Goal: Task Accomplishment & Management: Use online tool/utility

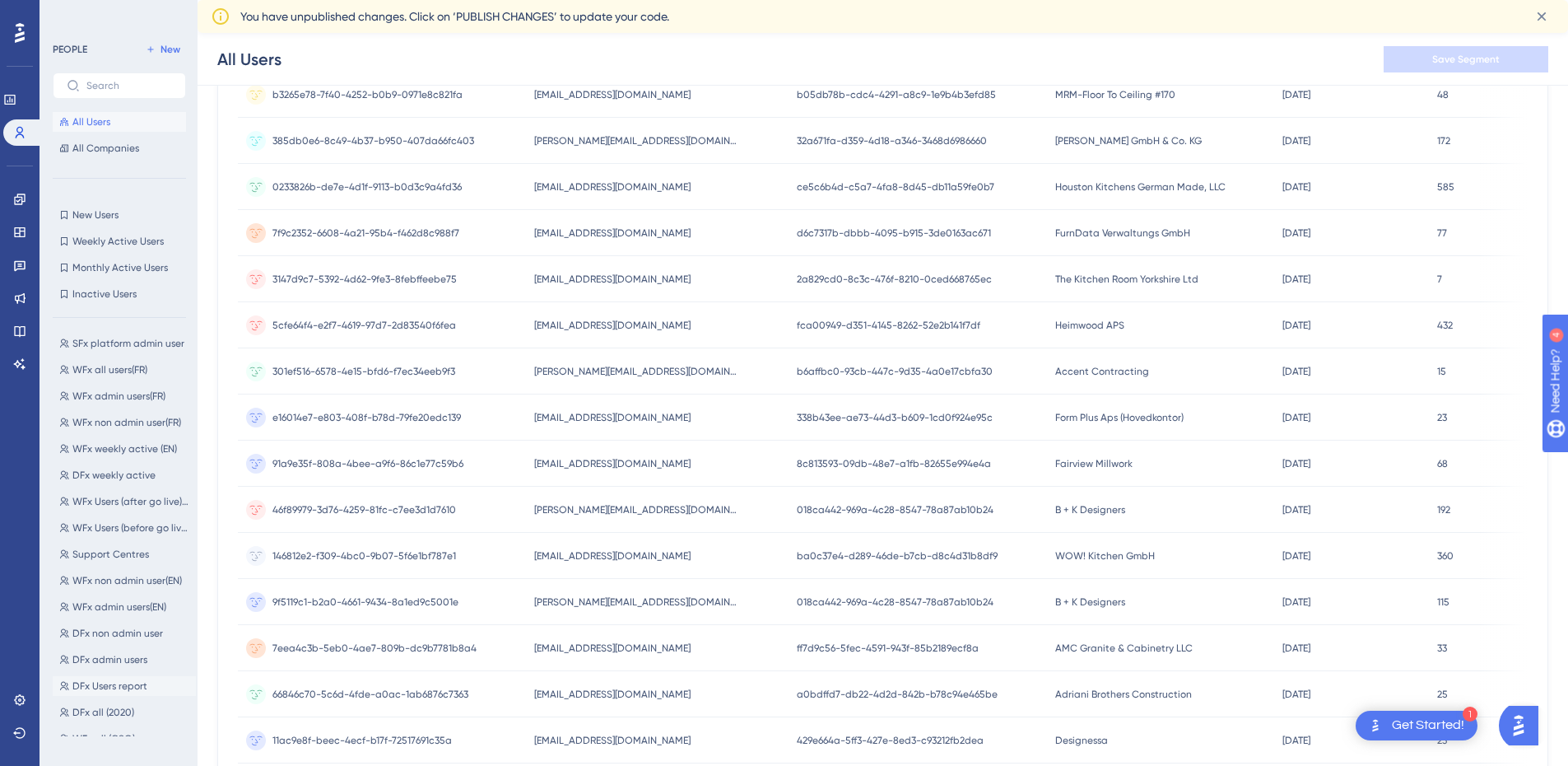
click at [139, 685] on span "DFx Users report" at bounding box center [110, 685] width 75 height 13
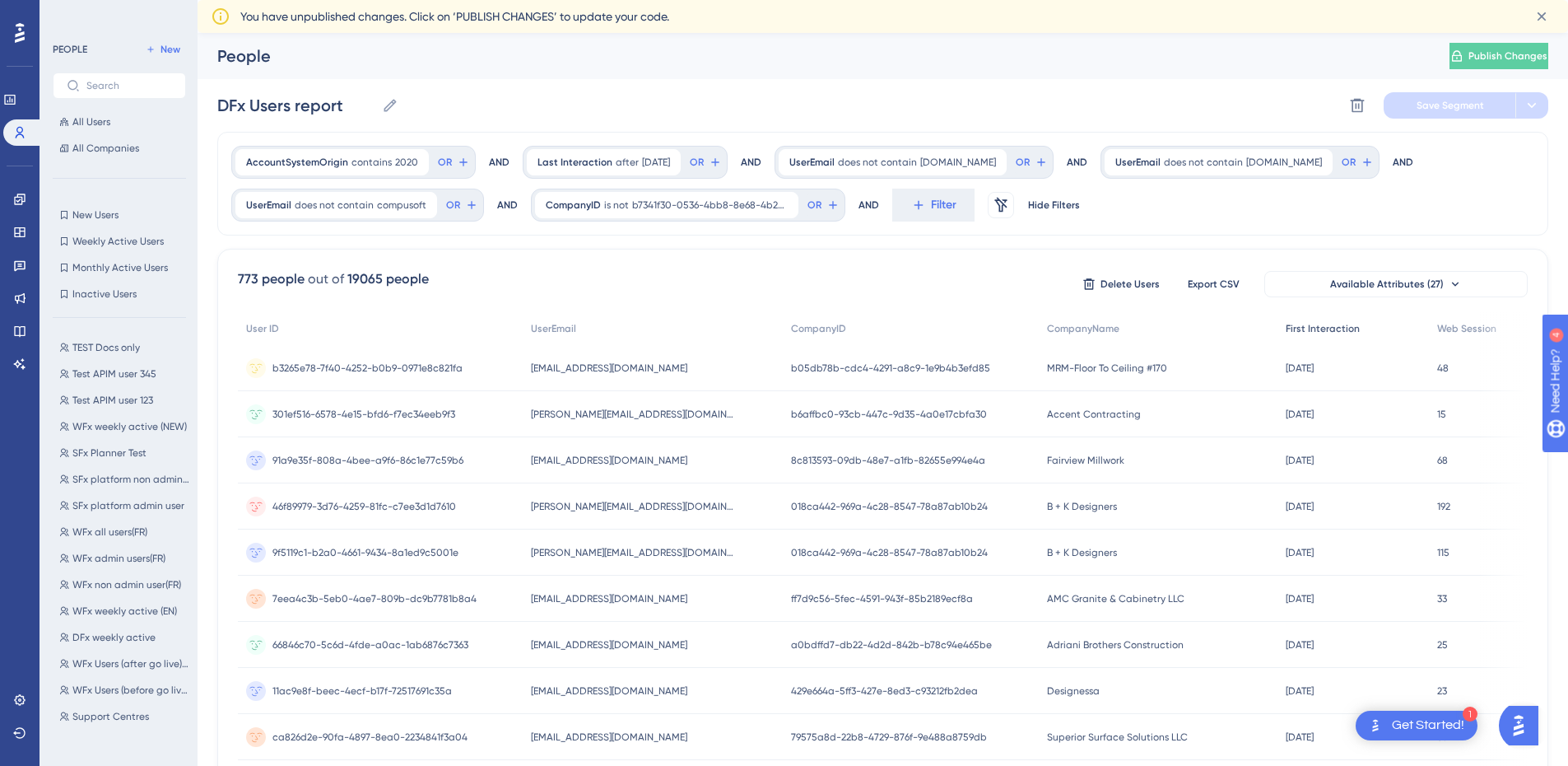
click at [1332, 329] on span "First Interaction" at bounding box center [1323, 328] width 74 height 13
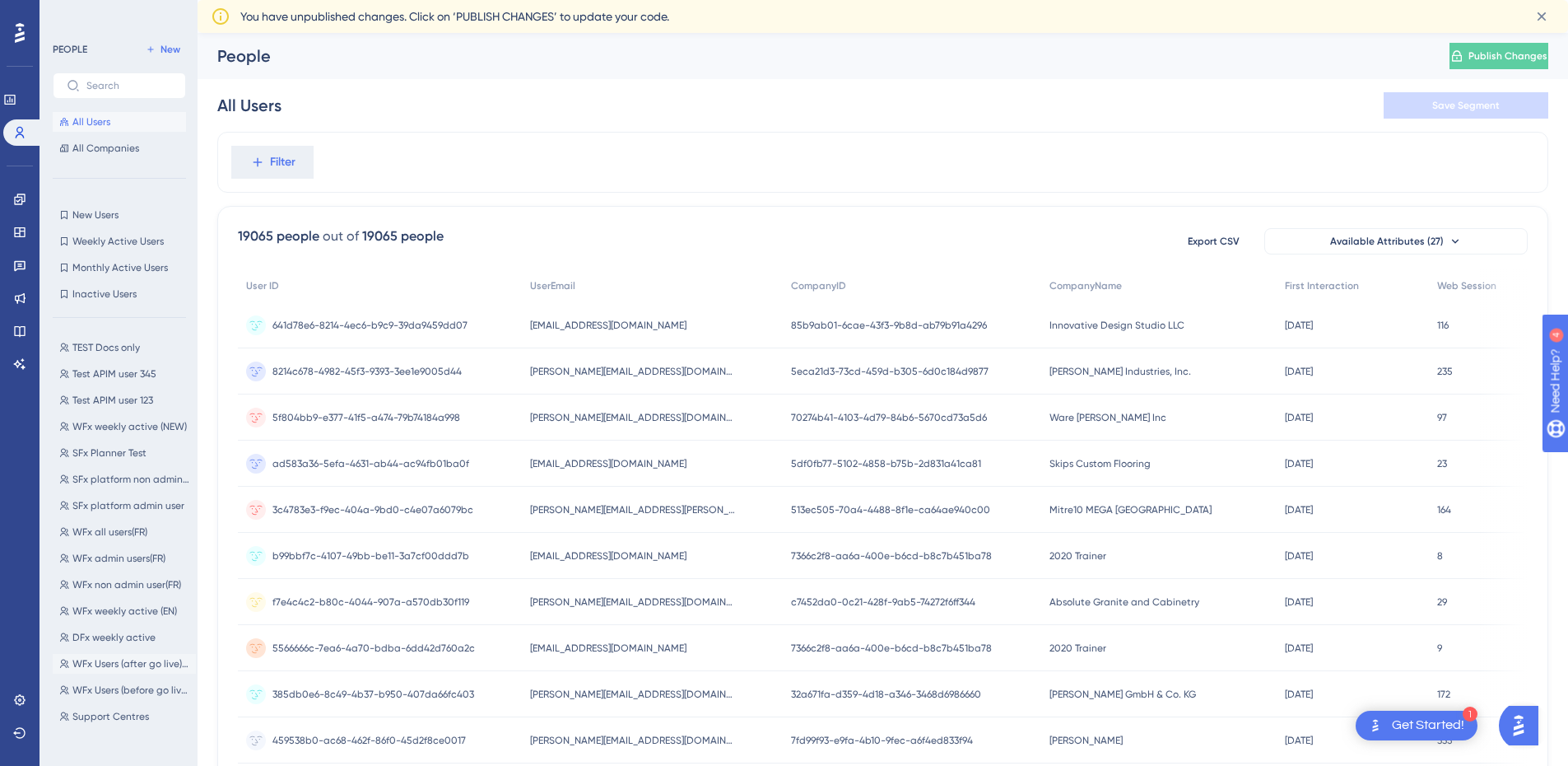
scroll to position [162, 0]
click at [124, 688] on span "DFx Users report" at bounding box center [110, 685] width 75 height 13
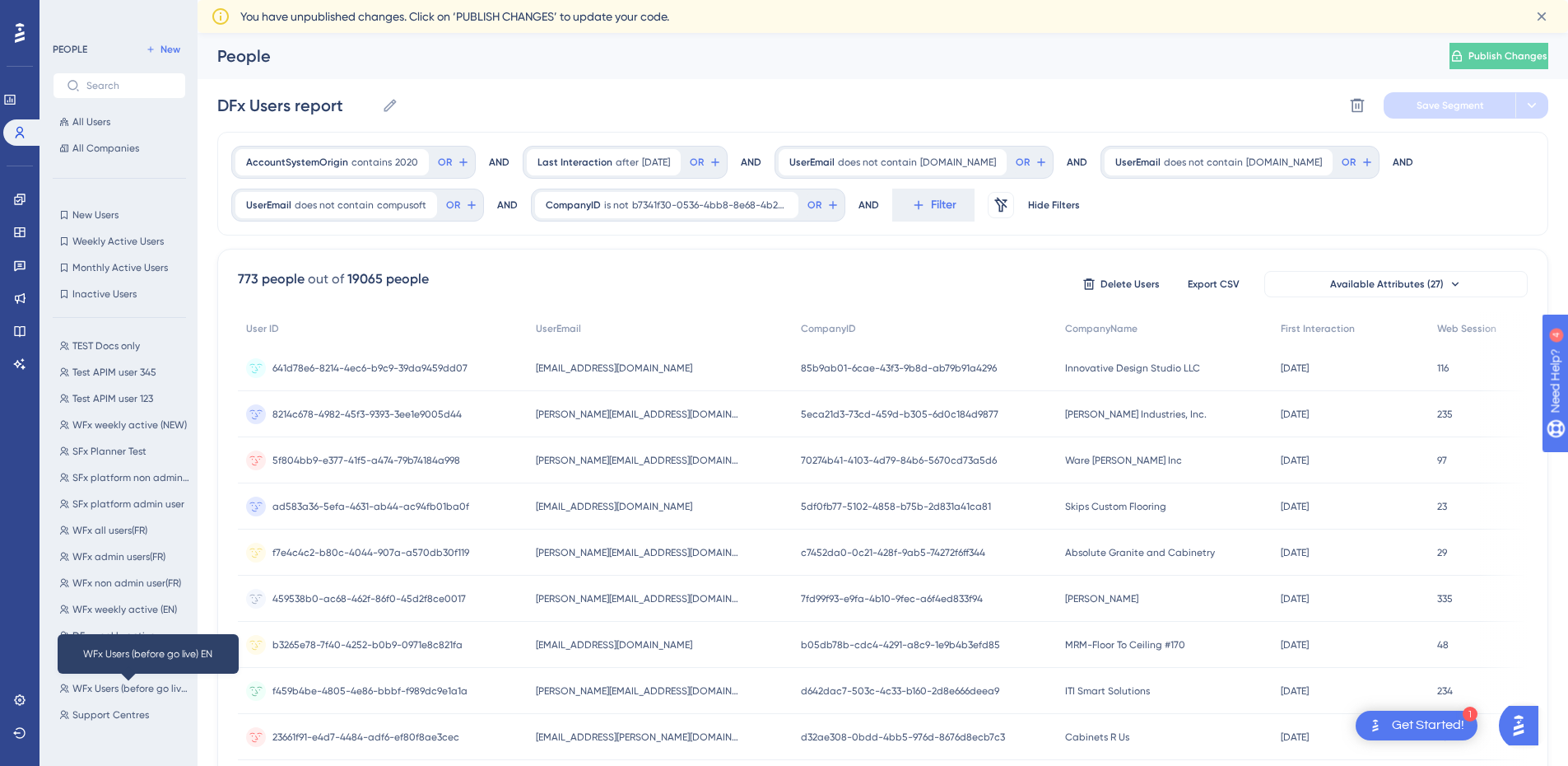
scroll to position [0, 0]
click at [1306, 327] on span "First Interaction" at bounding box center [1317, 328] width 74 height 13
